Goal: Register for event/course

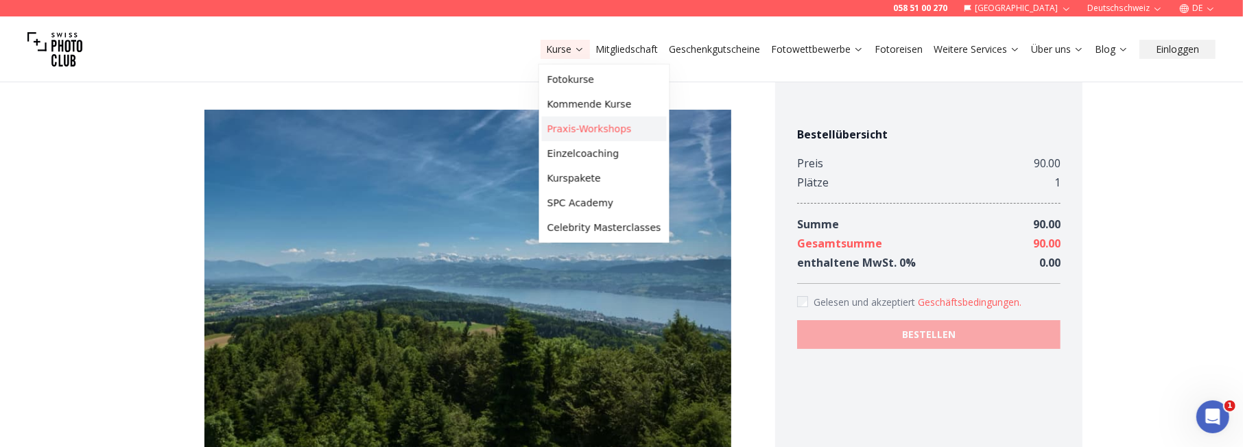
click at [575, 130] on link "Praxis-Workshops" at bounding box center [604, 129] width 125 height 25
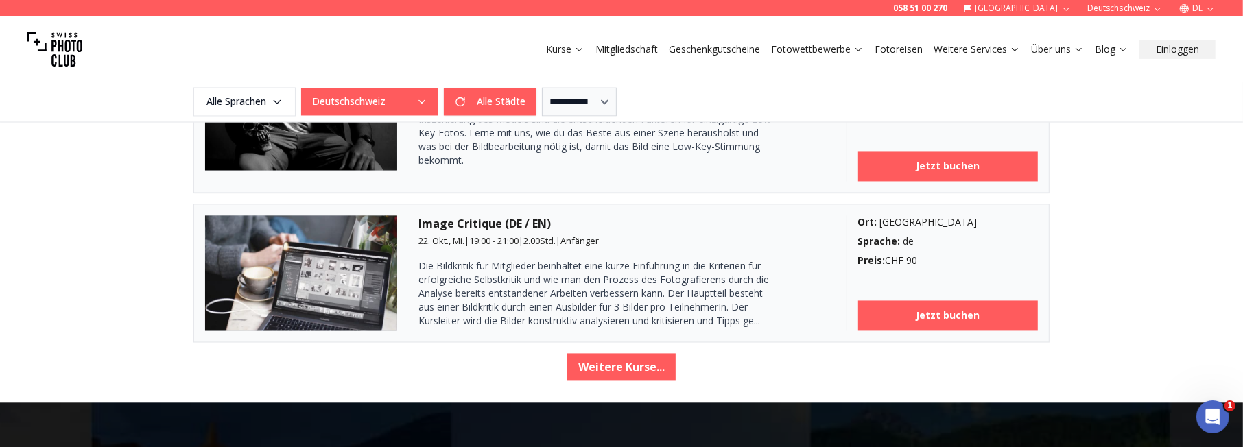
scroll to position [2402, 0]
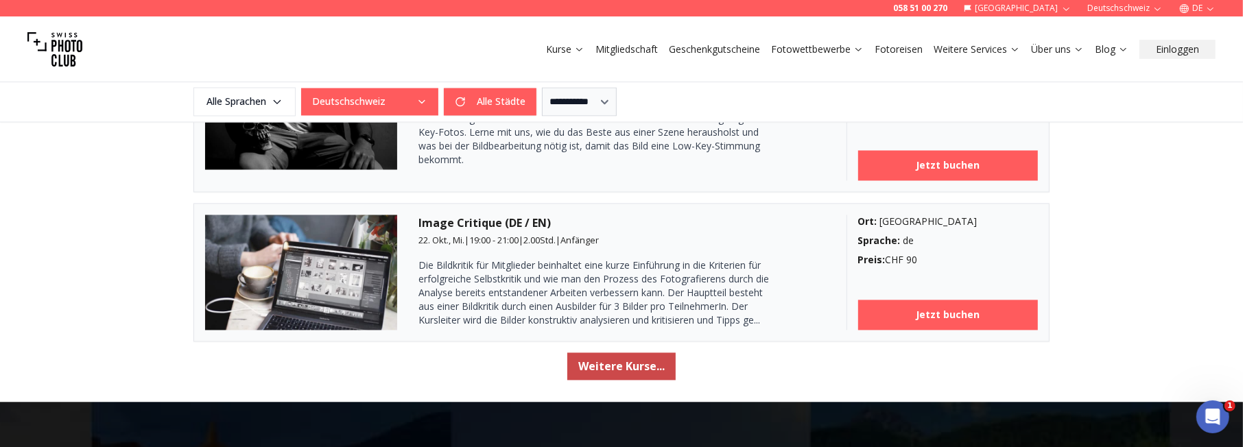
click at [638, 362] on button "Weitere Kurse..." at bounding box center [621, 366] width 108 height 27
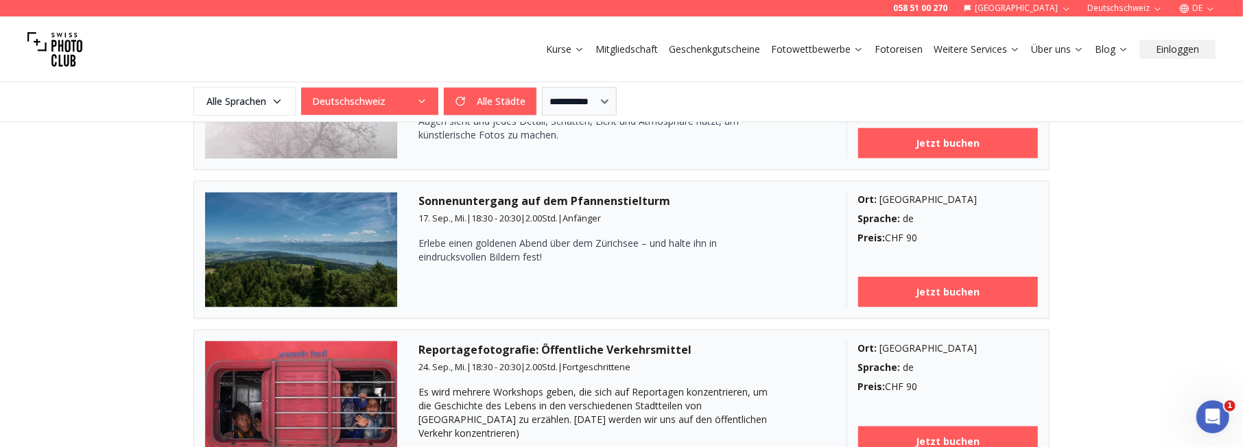
scroll to position [1441, 0]
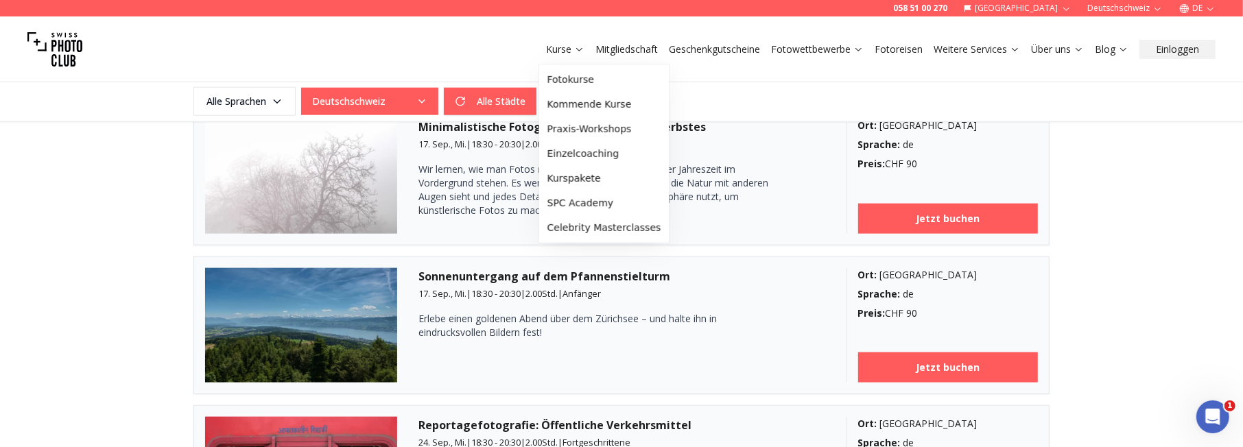
click at [556, 50] on link "Kurse" at bounding box center [565, 50] width 38 height 14
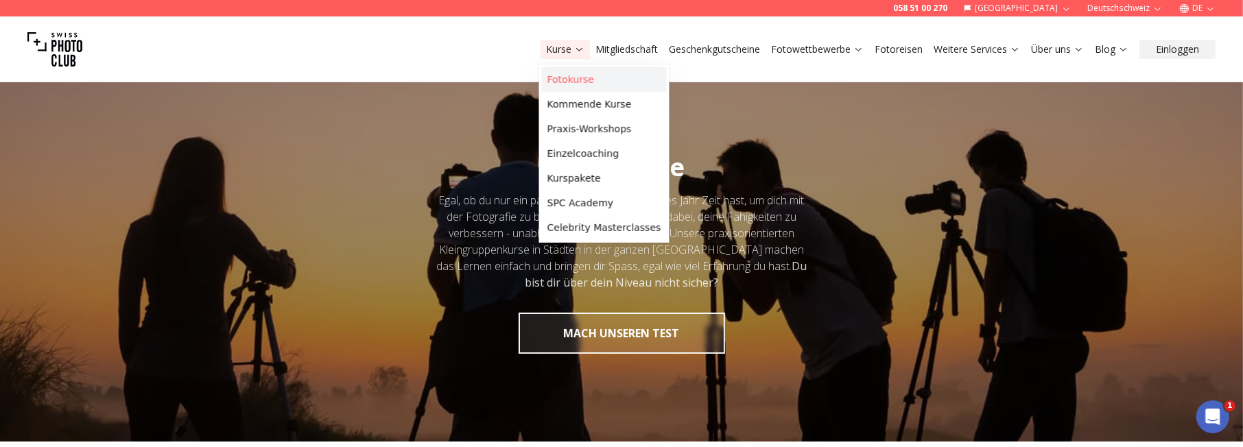
click at [576, 78] on link "Fotokurse" at bounding box center [604, 79] width 125 height 25
click at [580, 81] on link "Fotokurse" at bounding box center [604, 79] width 125 height 25
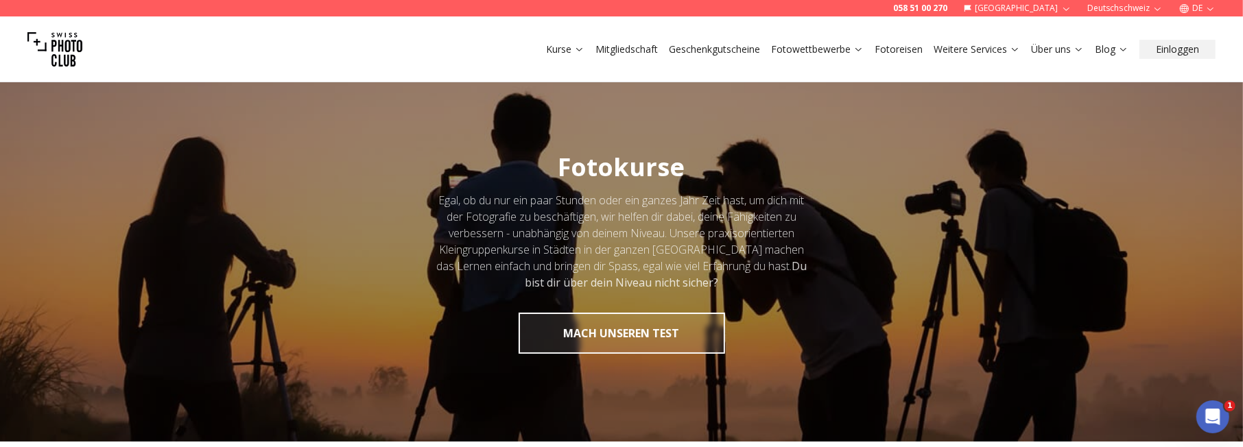
click at [1027, 338] on div at bounding box center [621, 254] width 1243 height 376
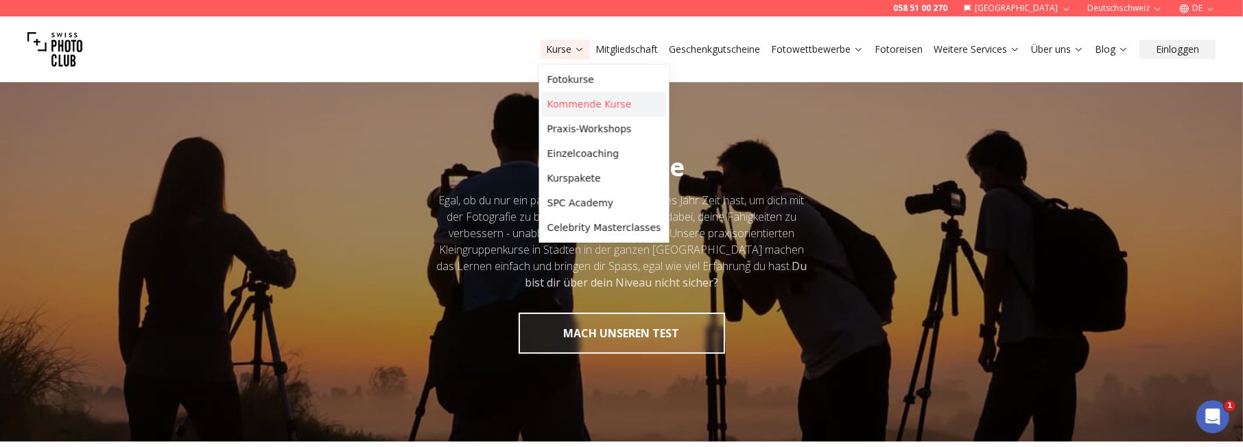
click at [576, 102] on link "Kommende Kurse" at bounding box center [604, 104] width 125 height 25
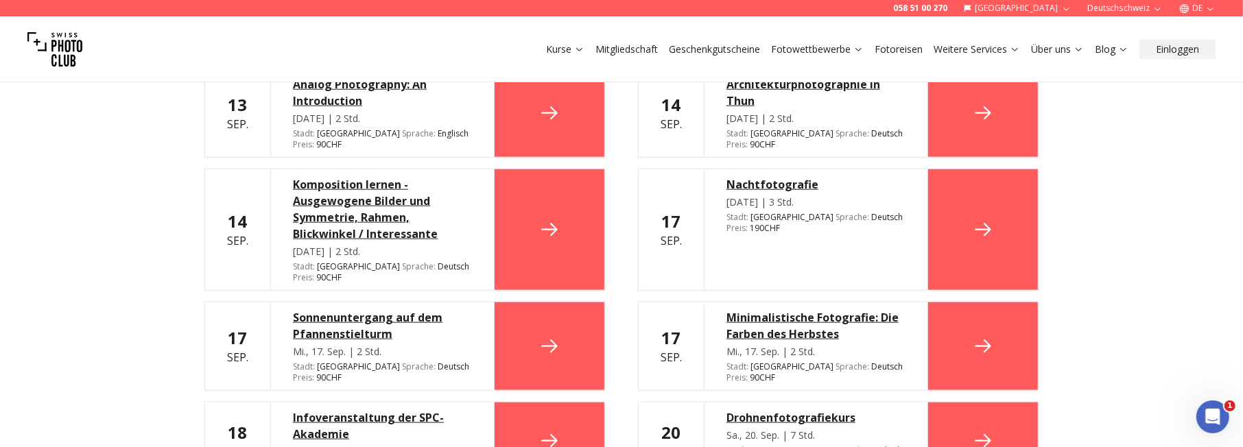
scroll to position [1372, 0]
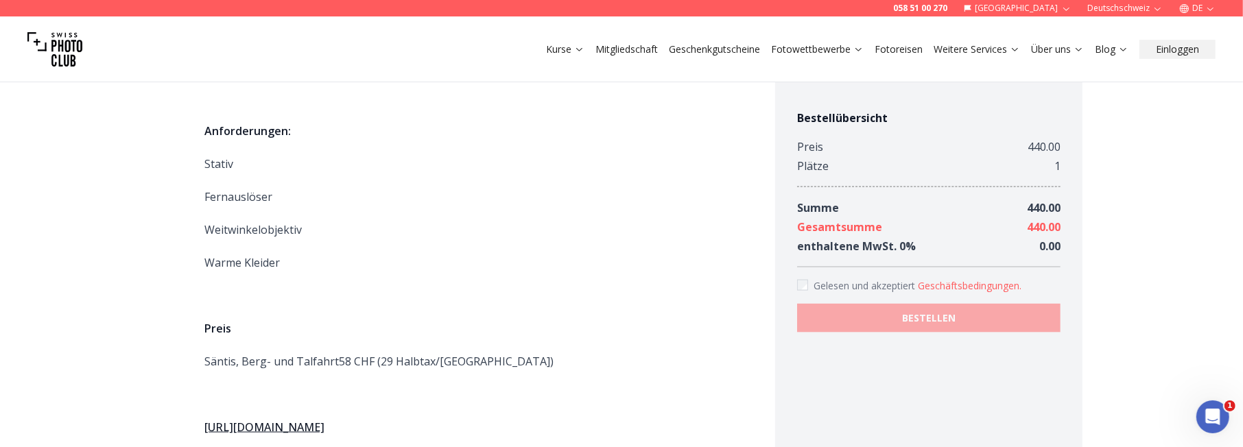
scroll to position [1647, 0]
